Goal: Information Seeking & Learning: Learn about a topic

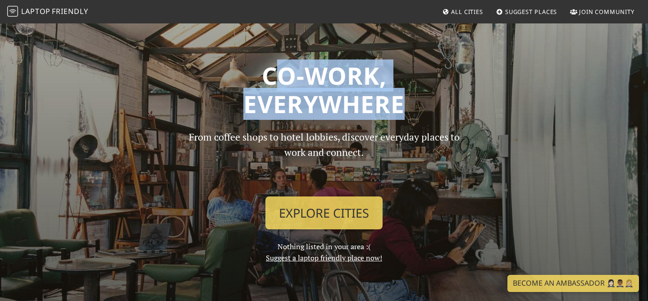
drag, startPoint x: 268, startPoint y: 76, endPoint x: 396, endPoint y: 106, distance: 131.1
click at [396, 106] on h1 "Co-work, Everywhere" at bounding box center [324, 89] width 584 height 57
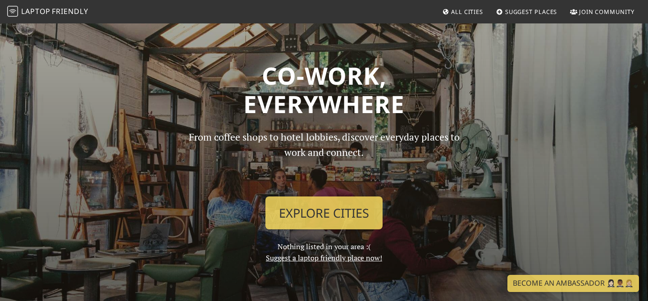
click at [417, 108] on h1 "Co-work, Everywhere" at bounding box center [324, 89] width 584 height 57
click at [47, 13] on span "Laptop" at bounding box center [35, 11] width 29 height 10
click at [548, 286] on link "Become an Ambassador 🤵🏻‍♀️🤵🏾‍♂️🤵🏼‍♀️" at bounding box center [573, 283] width 132 height 17
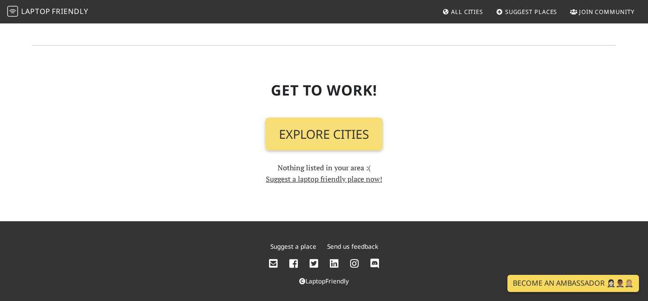
scroll to position [1015, 0]
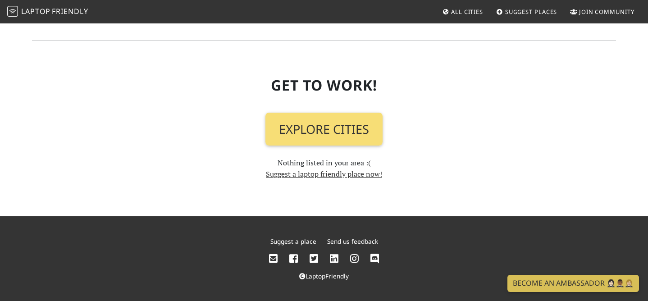
click at [588, 16] on link "Join Community" at bounding box center [603, 12] width 72 height 16
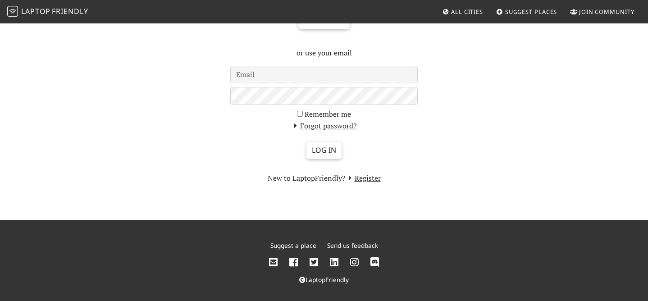
scroll to position [116, 0]
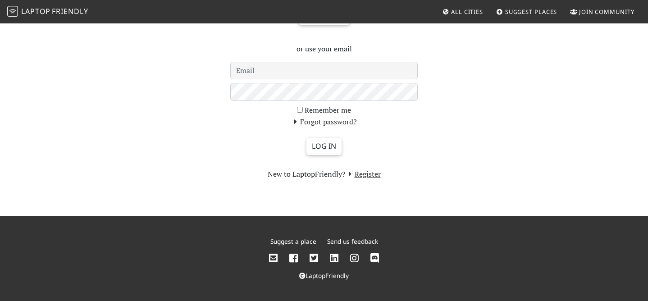
click at [469, 15] on span "All Cities" at bounding box center [467, 12] width 32 height 8
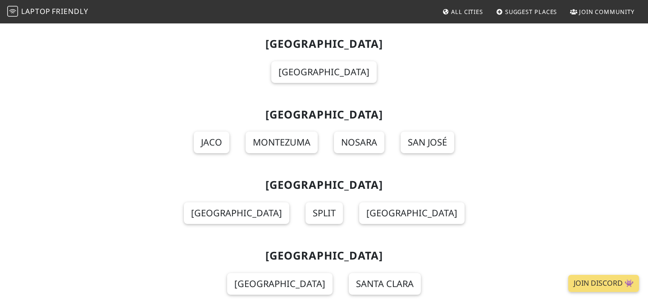
scroll to position [2088, 0]
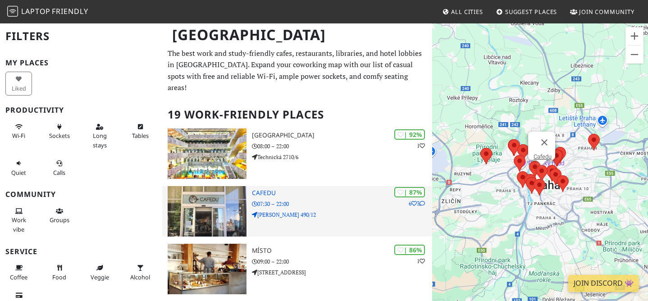
click at [422, 201] on icon at bounding box center [422, 203] width 5 height 5
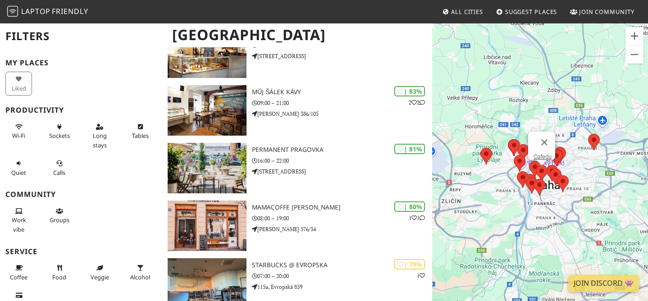
scroll to position [217, 0]
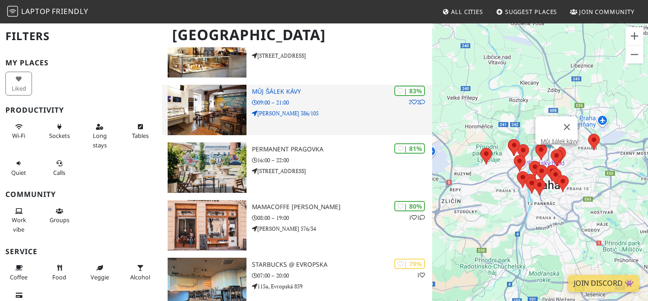
click at [369, 109] on p "[PERSON_NAME] 386/105" at bounding box center [342, 113] width 180 height 9
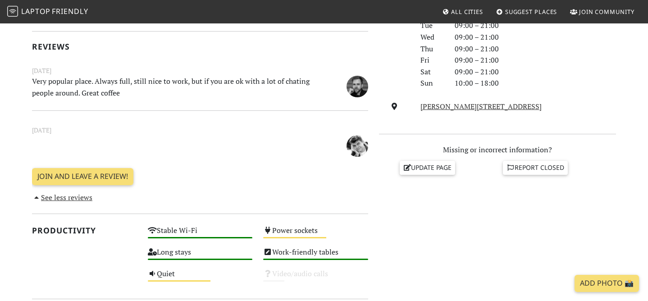
scroll to position [274, 0]
